Goal: Task Accomplishment & Management: Use online tool/utility

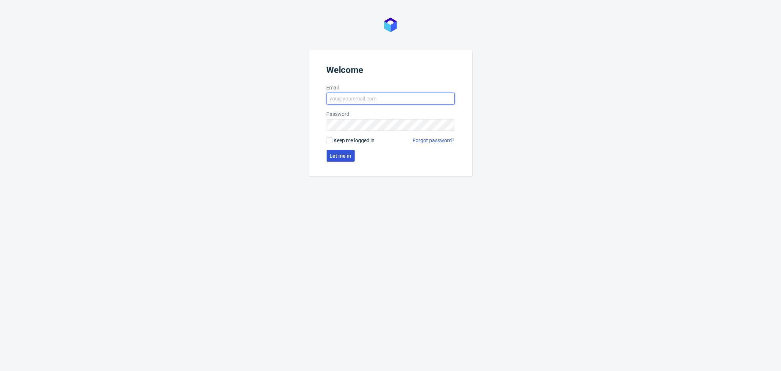
type input "agnieszka.pacholska@packhelp.com"
click at [347, 155] on span "Let me in" at bounding box center [341, 155] width 22 height 5
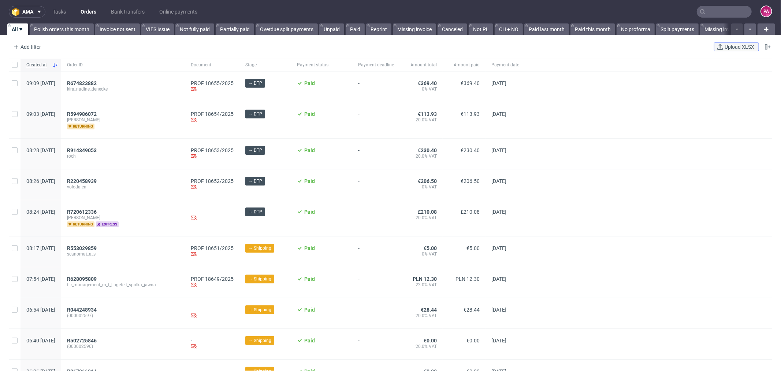
click at [744, 45] on span "Upload XLSX" at bounding box center [740, 46] width 33 height 5
click at [731, 46] on span "Upload XLSX" at bounding box center [740, 46] width 33 height 5
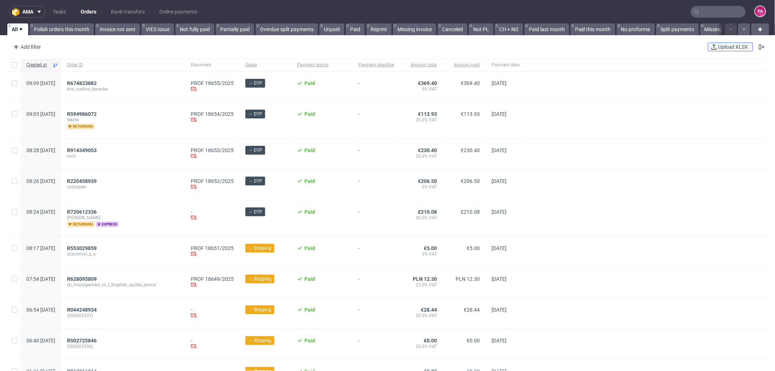
click at [730, 48] on span "Upload XLSX" at bounding box center [733, 46] width 33 height 5
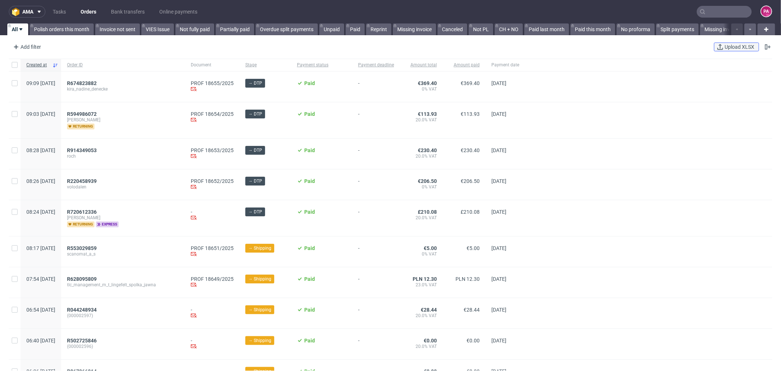
click at [733, 45] on span "Upload XLSX" at bounding box center [740, 46] width 33 height 5
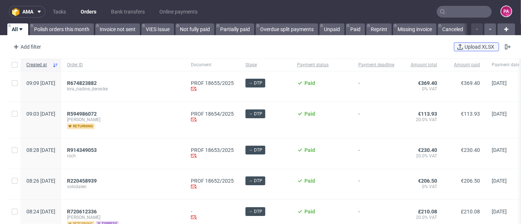
click at [474, 43] on button "Upload XLSX" at bounding box center [476, 46] width 45 height 9
click at [459, 9] on input "text" at bounding box center [464, 12] width 55 height 12
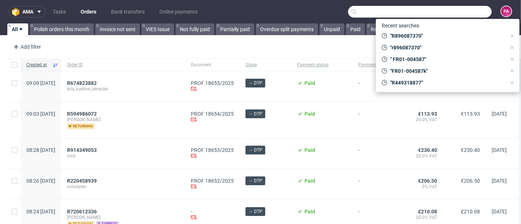
paste input "FK 565/2025"
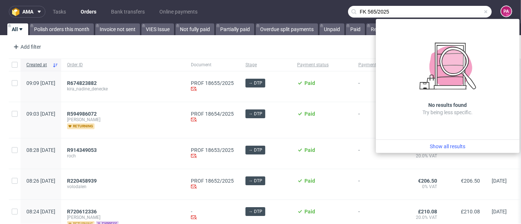
type input "FK 565/2025"
